Goal: Task Accomplishment & Management: Manage account settings

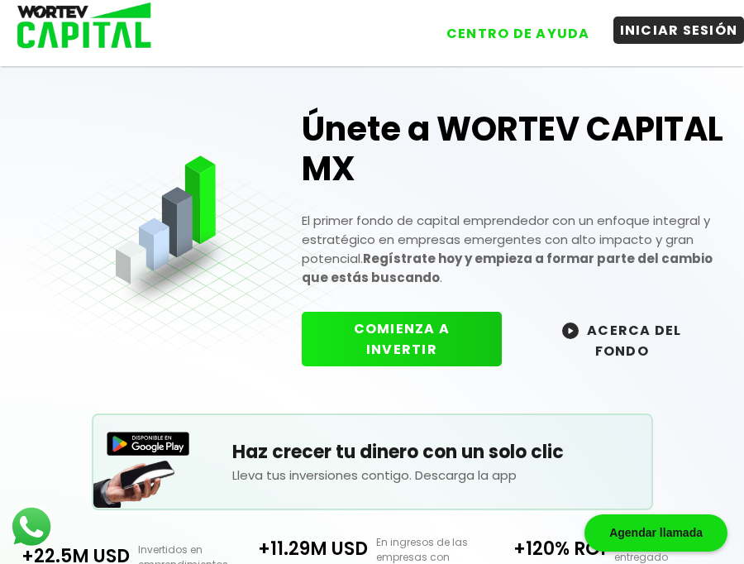
click at [679, 35] on button "INICIAR SESIÓN" at bounding box center [678, 30] width 131 height 27
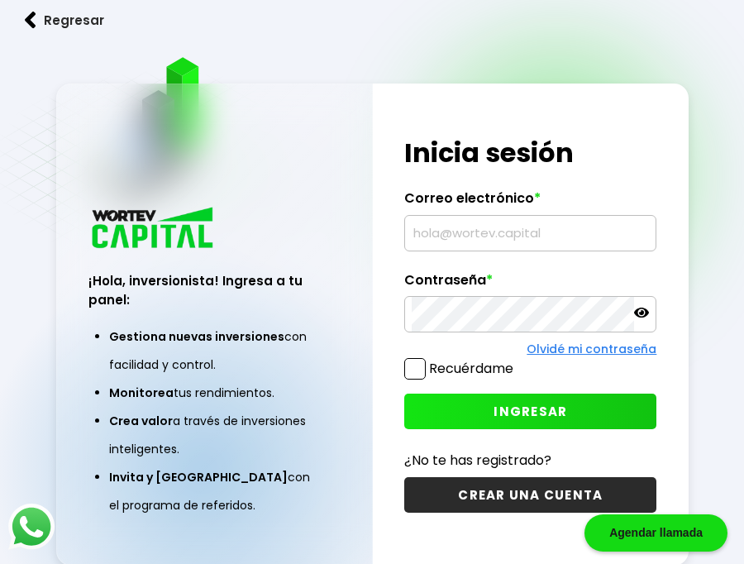
type input "[EMAIL_ADDRESS][DOMAIN_NAME]"
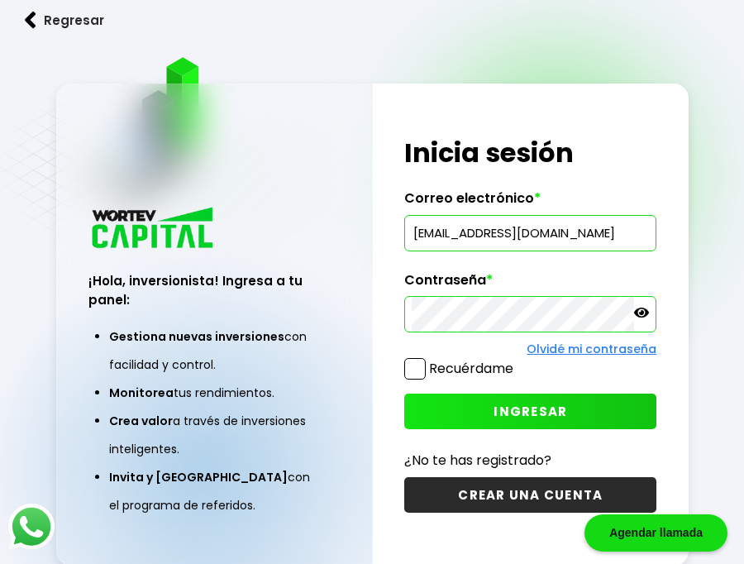
click at [643, 312] on icon at bounding box center [641, 312] width 15 height 10
click at [520, 407] on span "INGRESAR" at bounding box center [530, 411] width 74 height 17
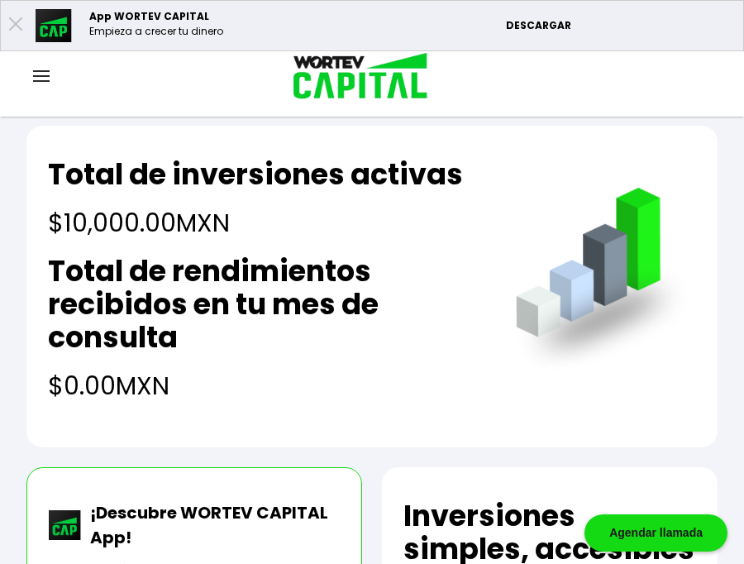
click at [40, 74] on img at bounding box center [41, 76] width 17 height 12
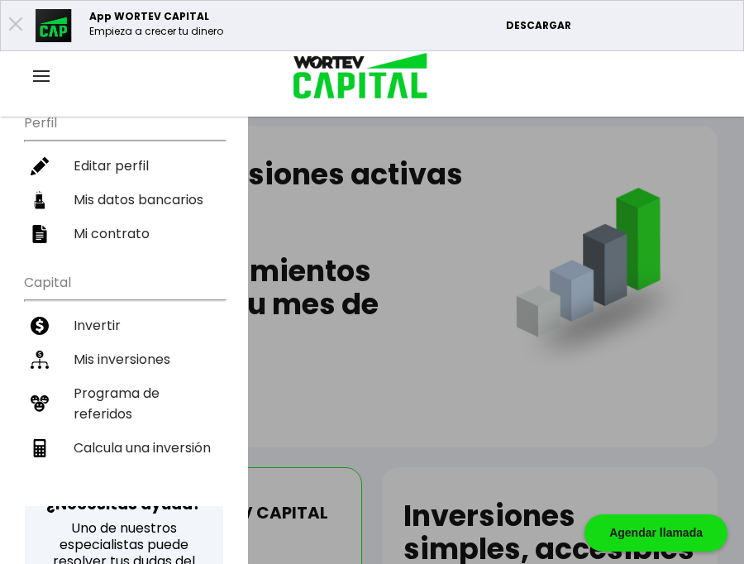
scroll to position [275, 0]
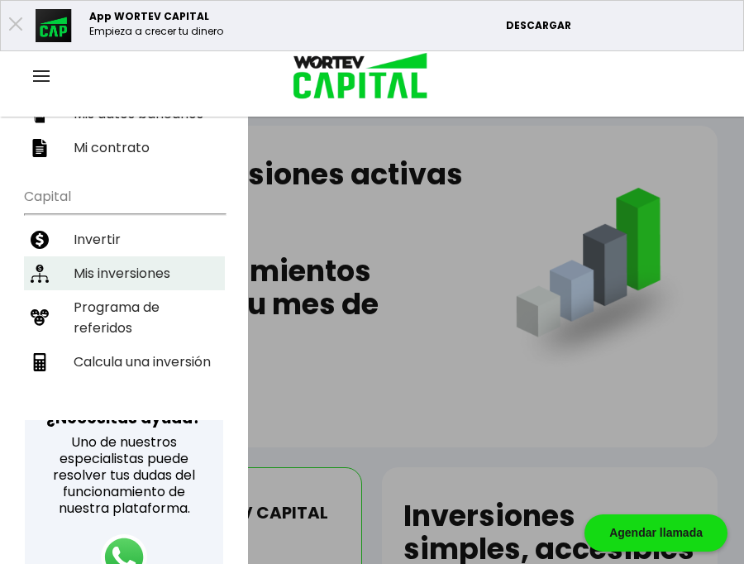
click at [108, 274] on li "Mis inversiones" at bounding box center [124, 273] width 201 height 34
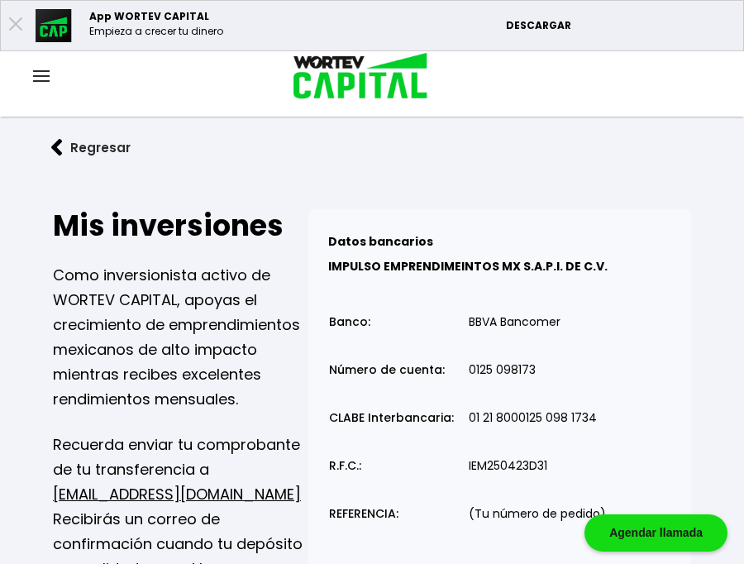
click at [84, 150] on button "Regresar" at bounding box center [90, 148] width 129 height 44
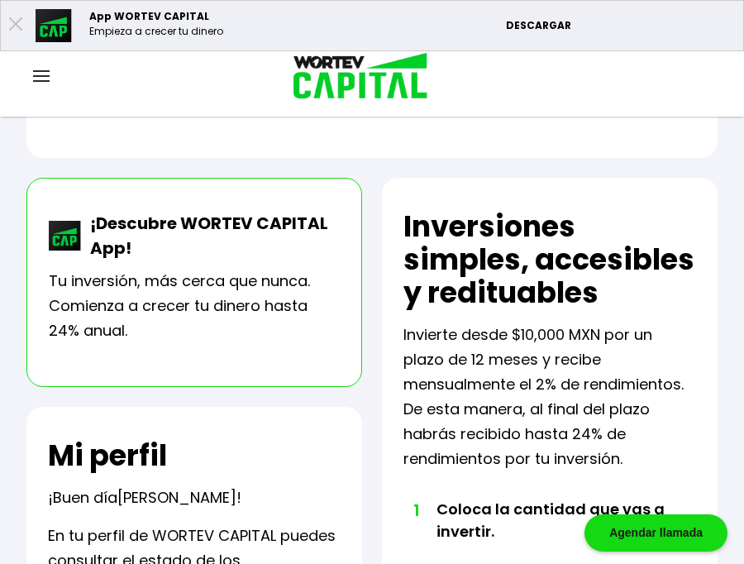
scroll to position [427, 0]
